Goal: Task Accomplishment & Management: Use online tool/utility

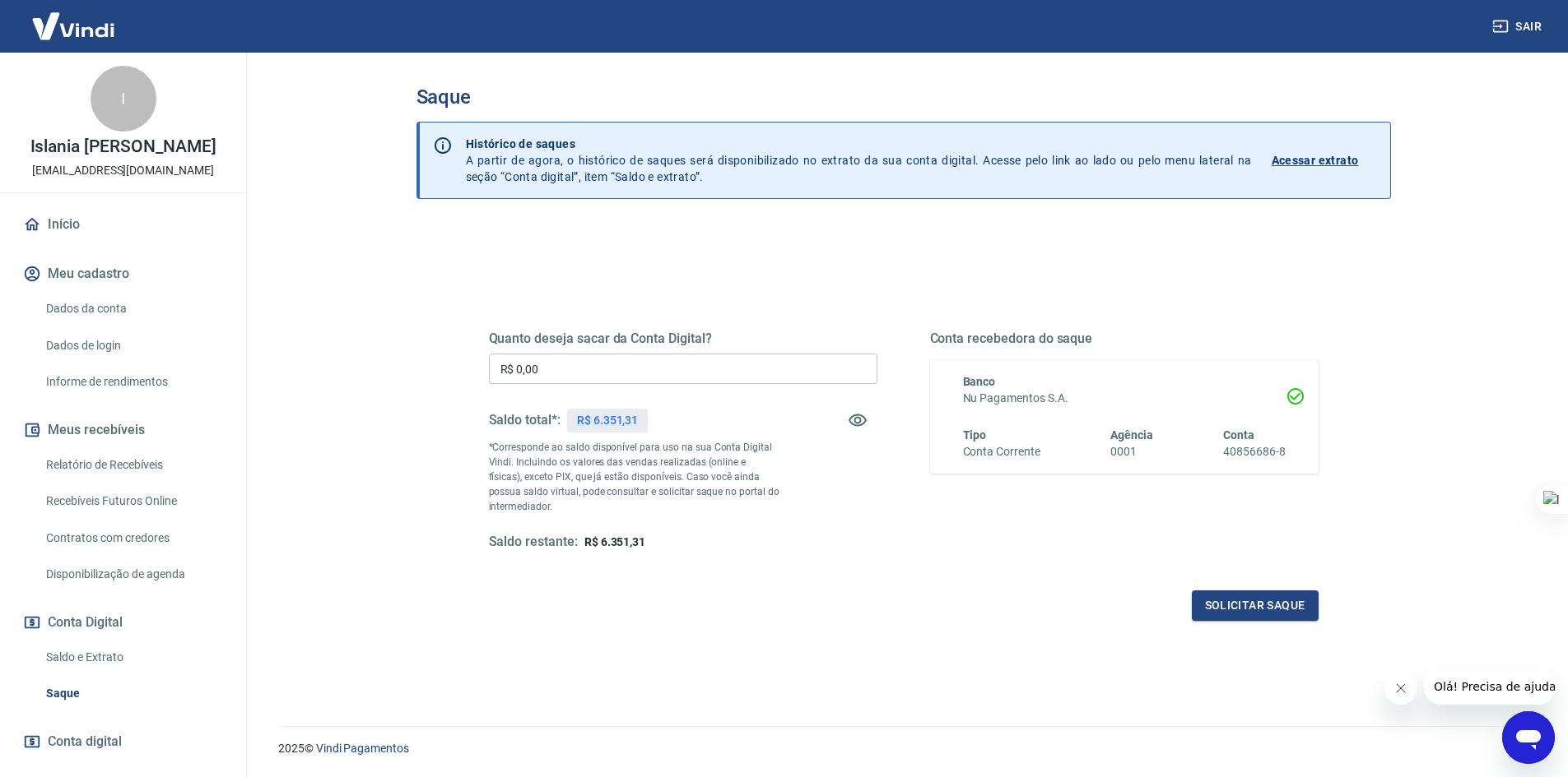
click at [627, 544] on span "R$ 6.351,31" at bounding box center [615, 542] width 61 height 13
copy span "6.351,31"
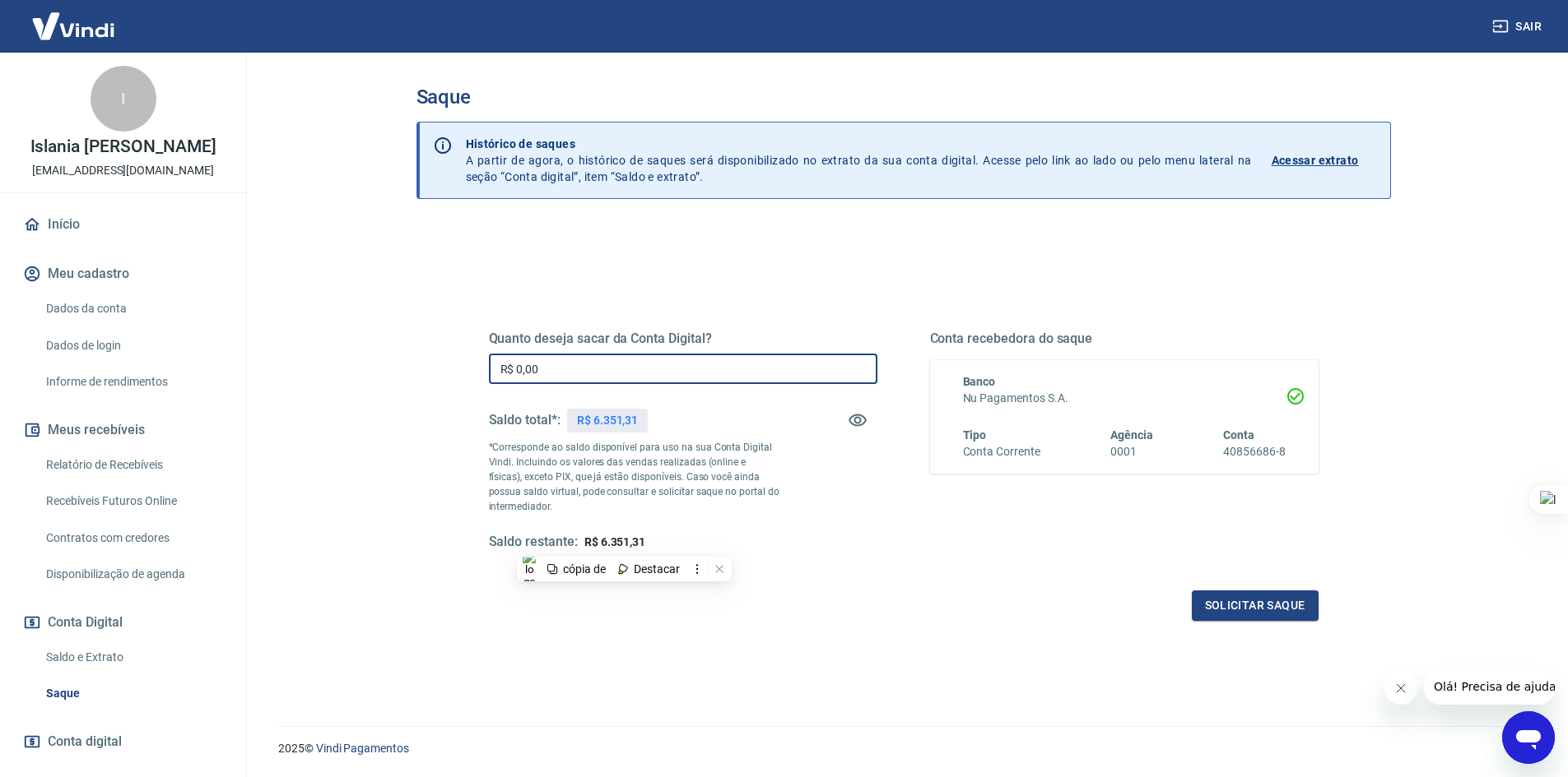
drag, startPoint x: 544, startPoint y: 376, endPoint x: 476, endPoint y: 372, distance: 68.1
click at [476, 372] on div "Quanto deseja sacar da Conta Digital? R$ 0,00 ​ Saldo total*: R$ 6.351,31 *Corr…" at bounding box center [903, 449] width 869 height 382
paste input "6.351,31"
type input "R$ 6.351,31"
click at [1225, 607] on button "Solicitar saque" at bounding box center [1255, 606] width 127 height 31
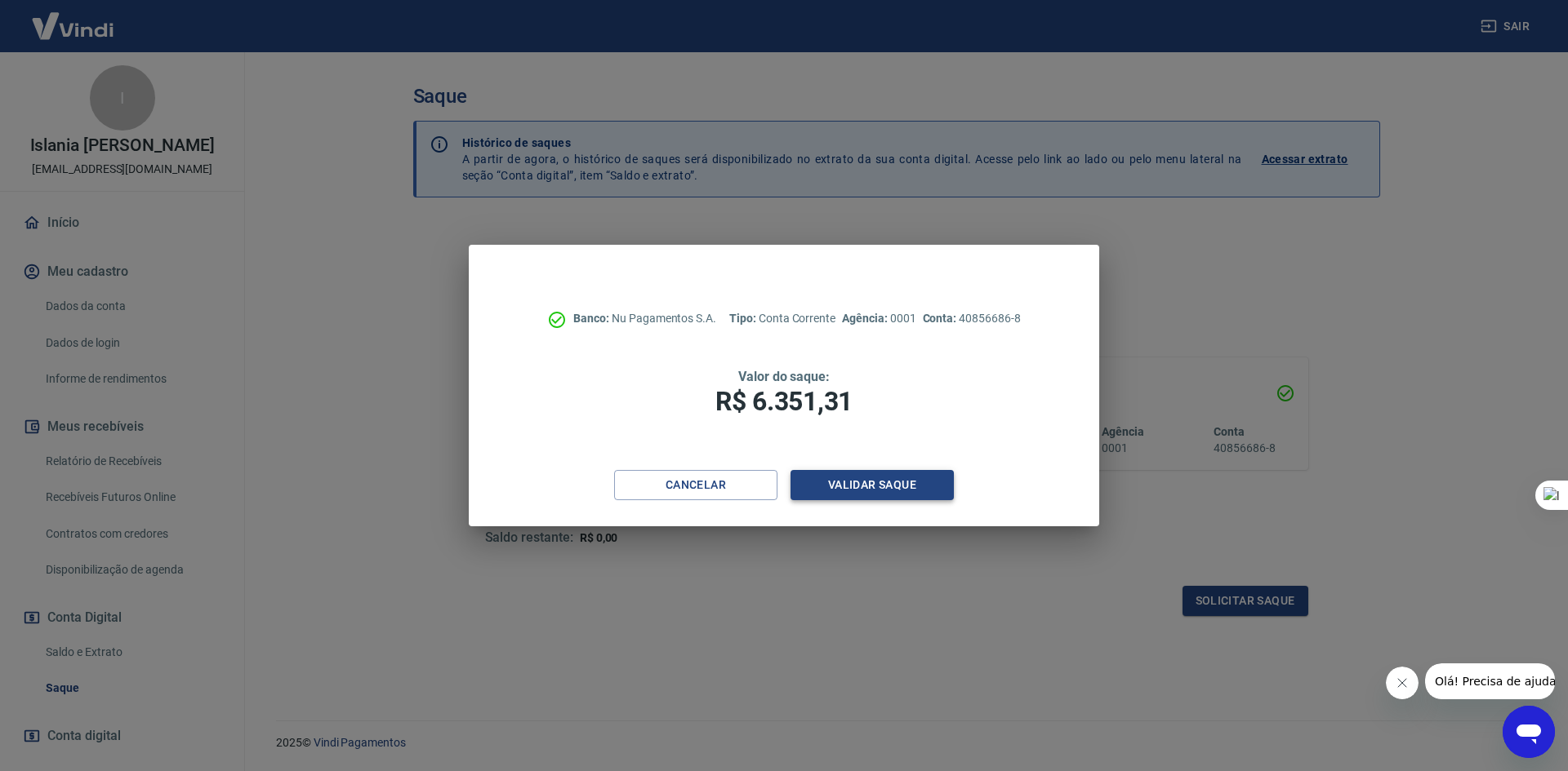
click at [853, 475] on button "Validar saque" at bounding box center [872, 486] width 164 height 30
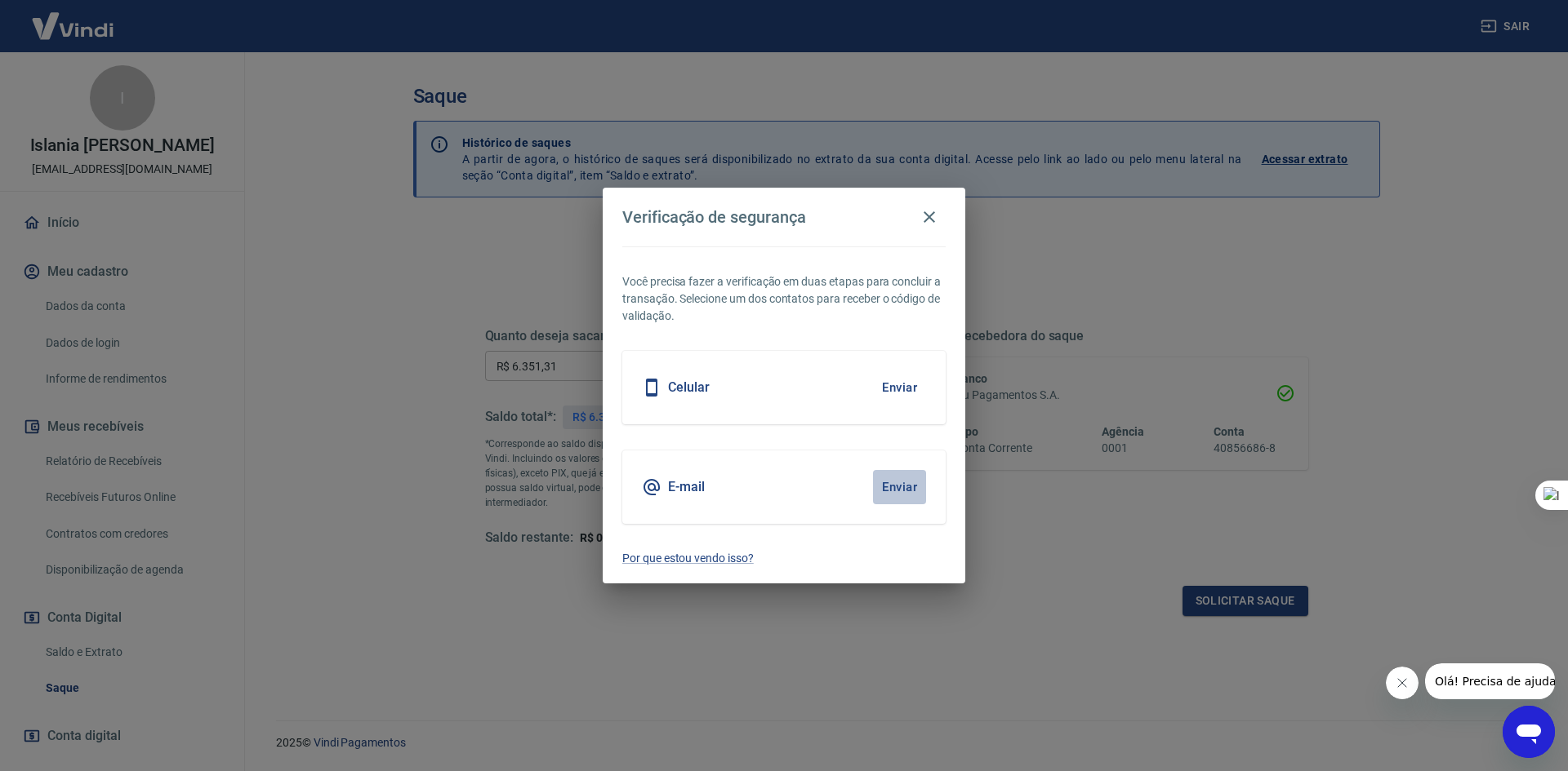
click at [905, 491] on button "Enviar" at bounding box center [900, 488] width 53 height 34
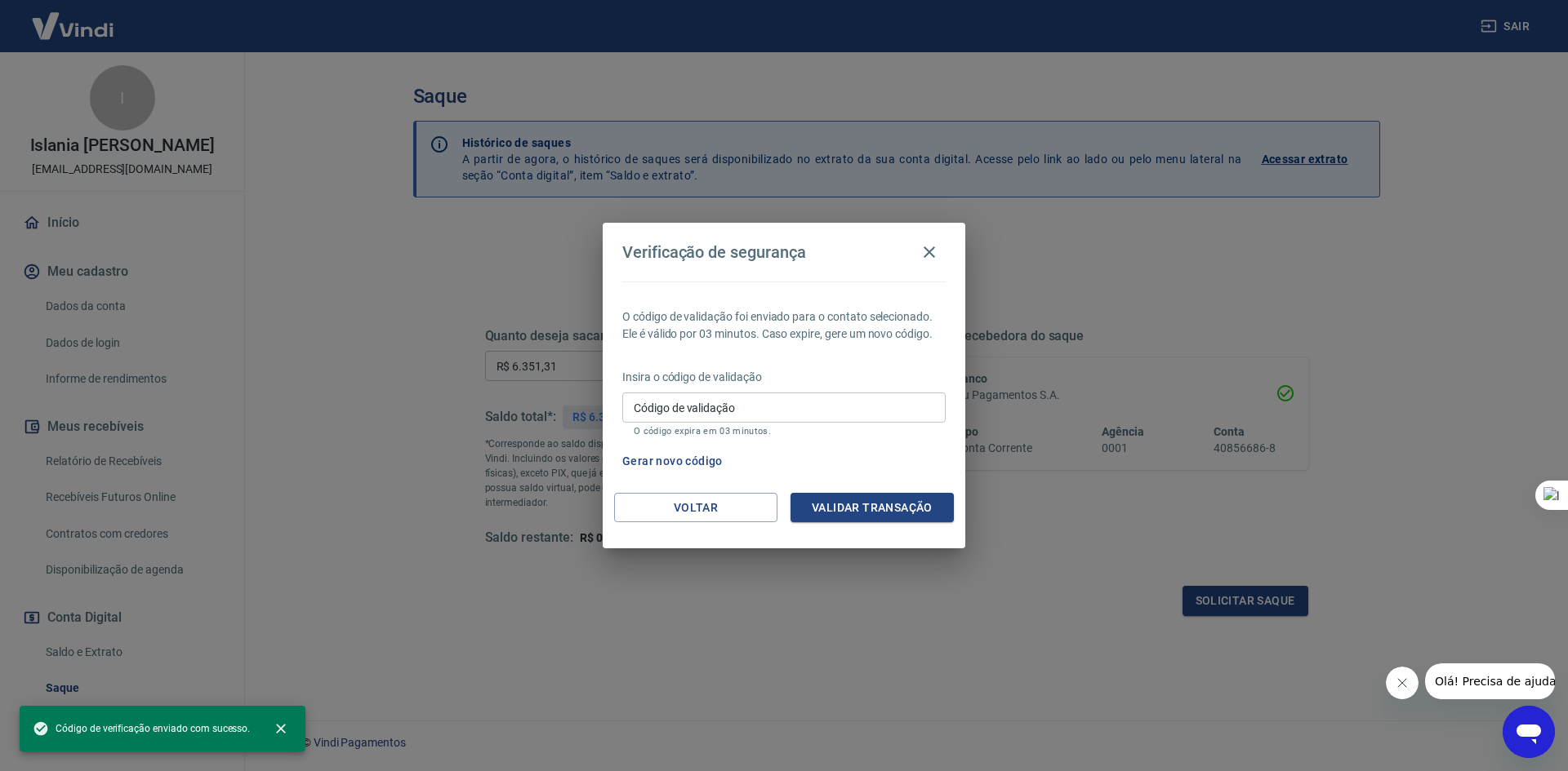
click at [745, 401] on input "Código de validação" at bounding box center [784, 408] width 323 height 30
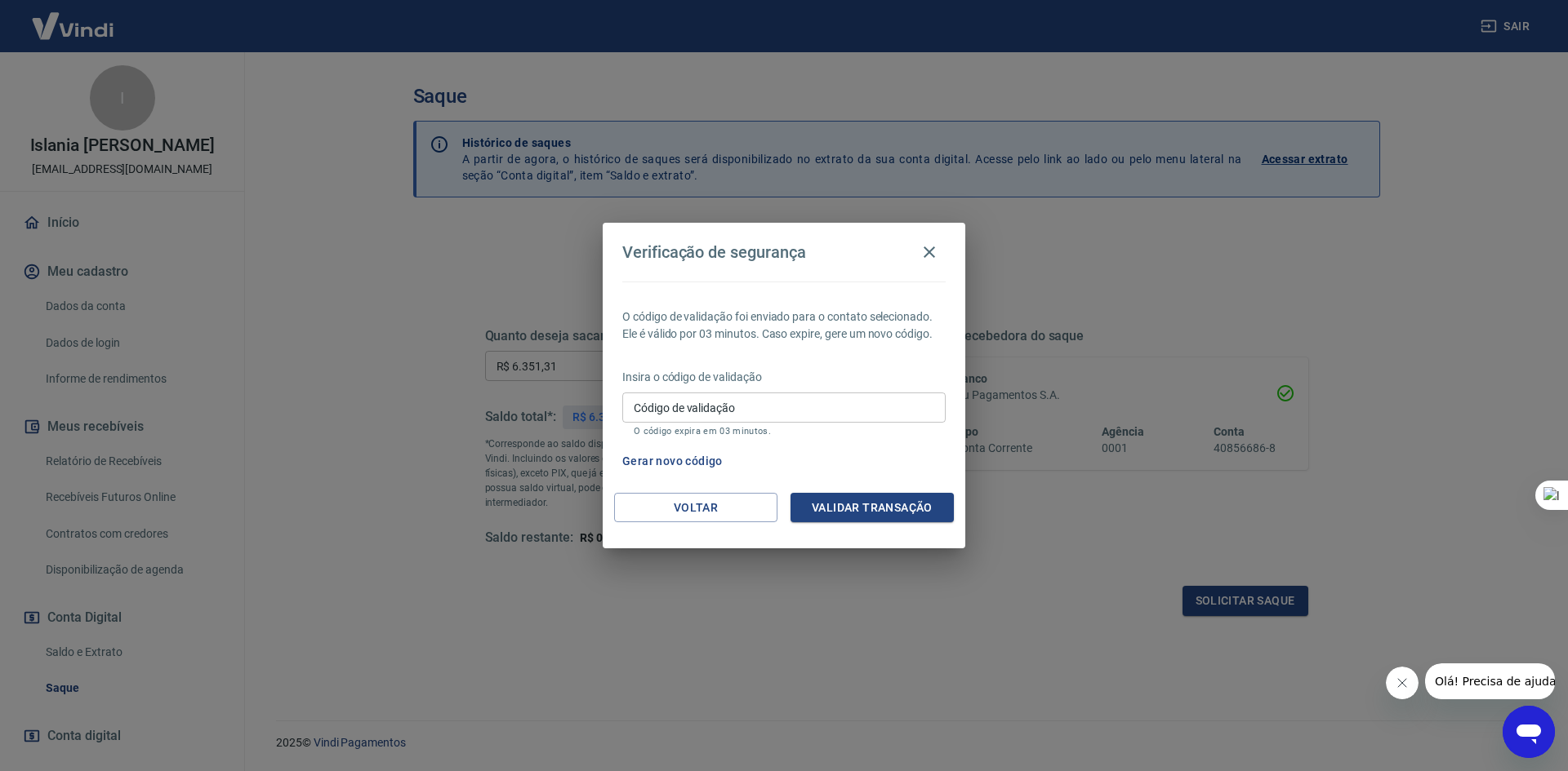
click at [786, 546] on div "Voltar Validar transação" at bounding box center [784, 521] width 362 height 56
click at [765, 405] on input "Código de validação" at bounding box center [784, 408] width 323 height 30
type input "327712"
click at [835, 503] on button "Validar transação" at bounding box center [872, 509] width 164 height 30
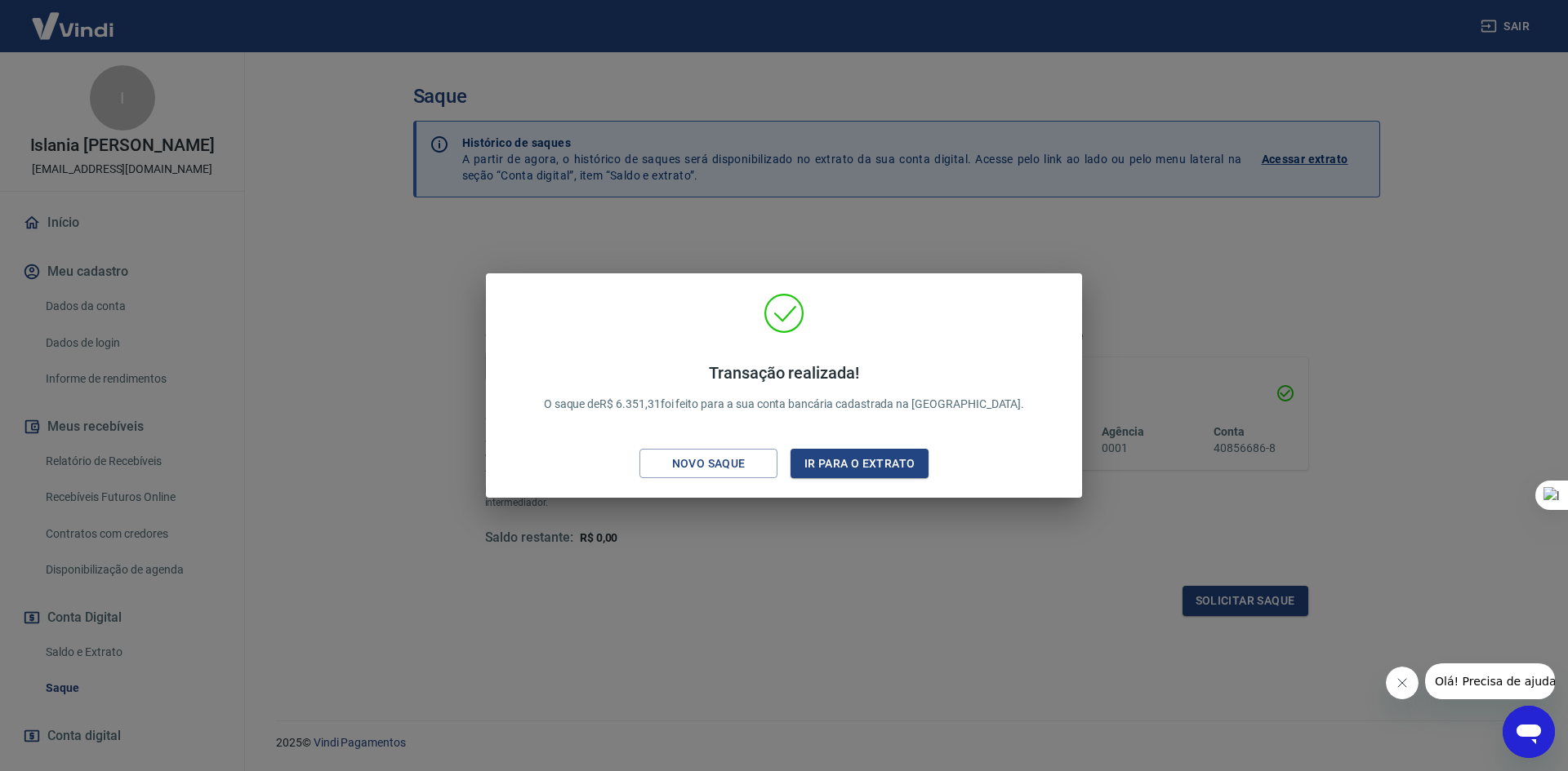
click at [1013, 585] on div "Transação realizada! O saque de R$ 6.351,31 foi feito para a sua conta bancária…" at bounding box center [784, 385] width 1568 height 771
